Goal: Information Seeking & Learning: Learn about a topic

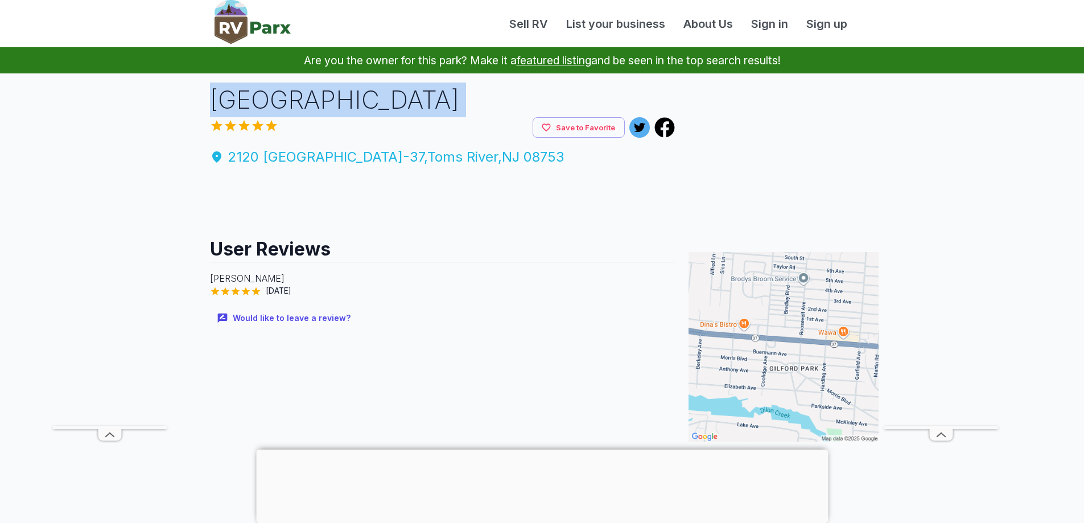
drag, startPoint x: 211, startPoint y: 91, endPoint x: 462, endPoint y: 156, distance: 259.7
click at [462, 156] on div "[GEOGRAPHIC_DATA] Save to Favorite [STREET_ADDRESS] User Reviews [PERSON_NAME] …" at bounding box center [443, 337] width 484 height 511
copy div "[GEOGRAPHIC_DATA] Save to Favorite"
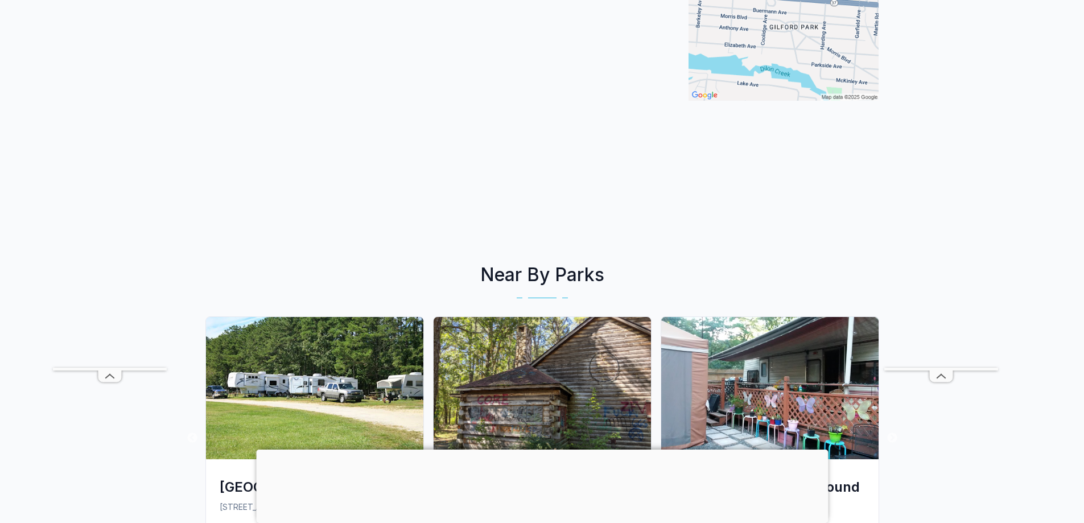
scroll to position [740, 0]
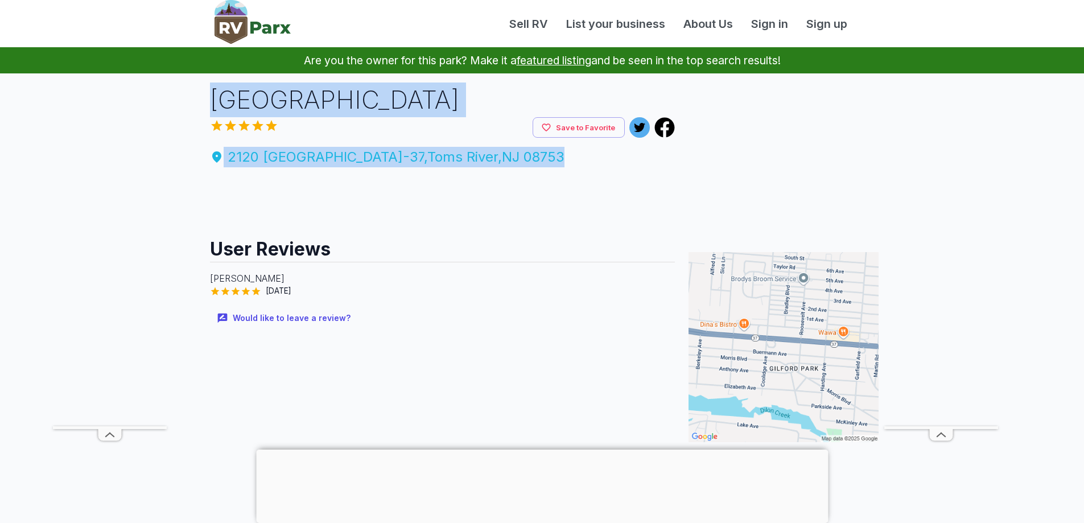
drag, startPoint x: 212, startPoint y: 91, endPoint x: 448, endPoint y: 154, distance: 244.4
click at [448, 154] on div "[GEOGRAPHIC_DATA] Save to Favorite [STREET_ADDRESS] User Reviews [PERSON_NAME] …" at bounding box center [443, 337] width 484 height 511
